Goal: Transaction & Acquisition: Subscribe to service/newsletter

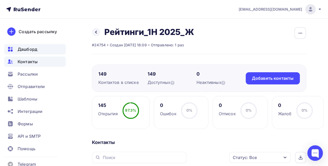
click at [29, 47] on span "Дашборд" at bounding box center [28, 49] width 20 height 6
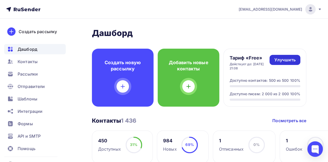
click at [283, 57] on div "Улучшить" at bounding box center [284, 60] width 21 height 6
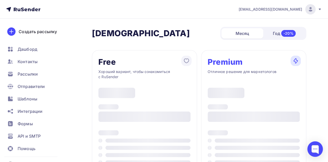
type input "500"
type input "100"
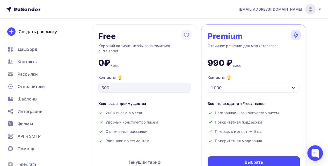
click at [248, 87] on div "1 000" at bounding box center [253, 88] width 92 height 10
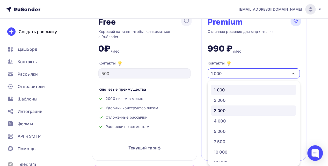
click at [226, 109] on div "3 000" at bounding box center [253, 110] width 79 height 6
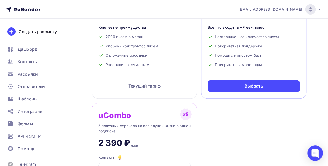
scroll to position [118, 0]
